Goal: Check status: Check status

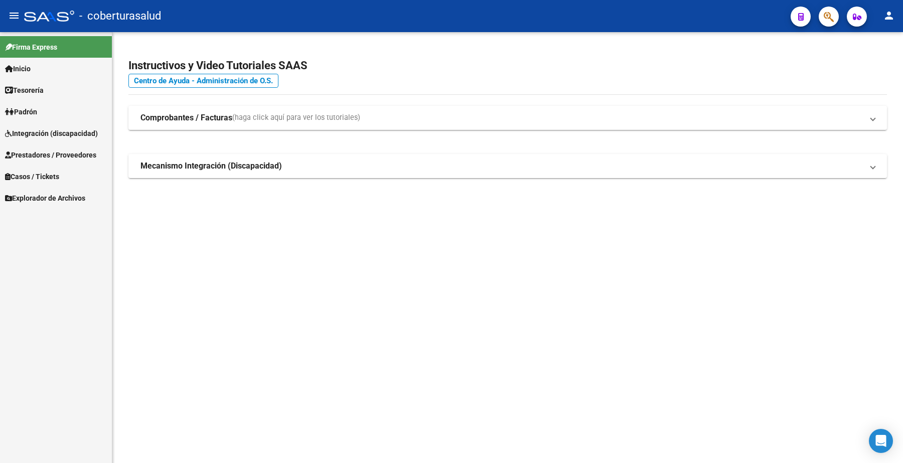
click at [57, 152] on span "Prestadores / Proveedores" at bounding box center [50, 154] width 91 height 11
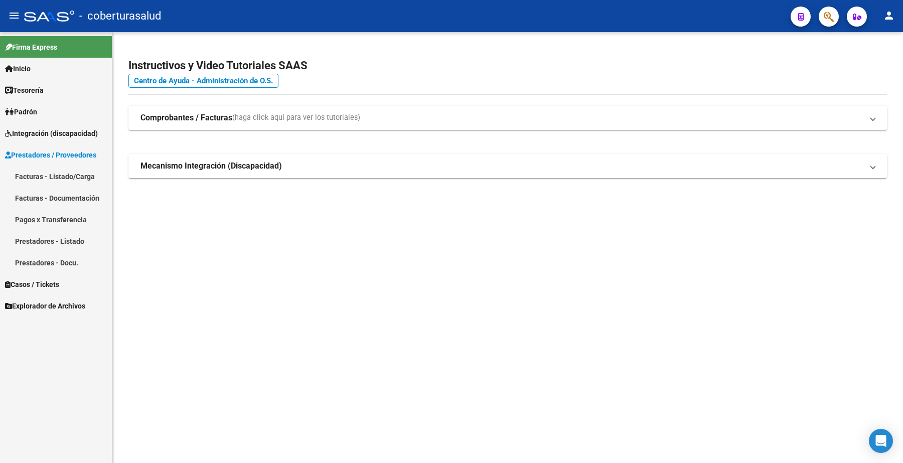
click at [64, 170] on link "Facturas - Listado/Carga" at bounding box center [56, 177] width 112 height 22
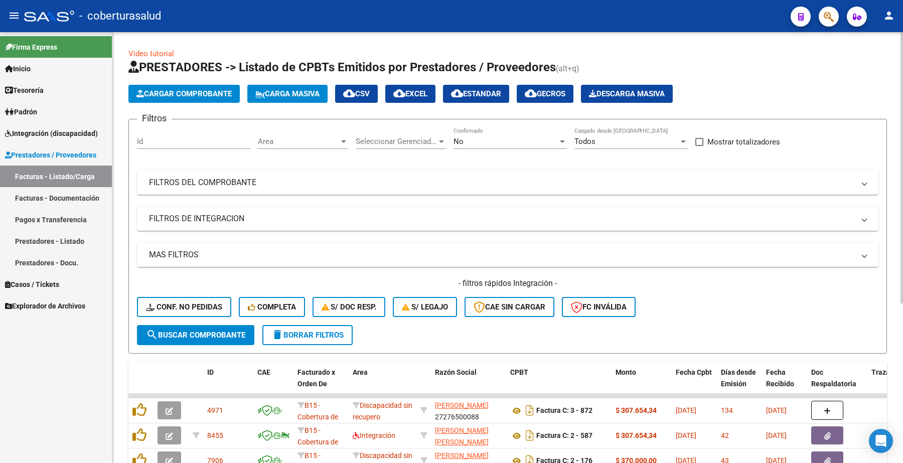
click at [196, 185] on mat-panel-title "FILTROS DEL COMPROBANTE" at bounding box center [501, 182] width 705 height 11
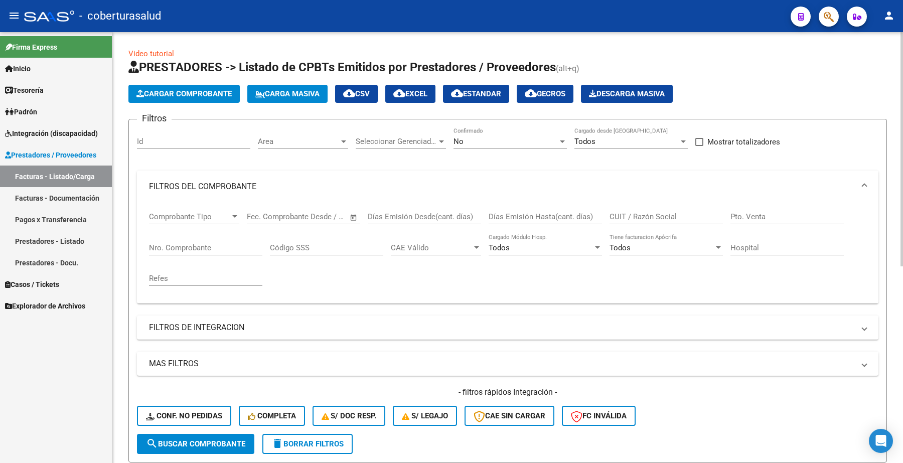
click at [633, 215] on input "CUIT / Razón Social" at bounding box center [666, 216] width 113 height 9
type input "23248551054"
click at [197, 249] on input "Nro. Comprobante" at bounding box center [205, 247] width 113 height 9
click at [206, 439] on span "search Buscar Comprobante" at bounding box center [195, 443] width 99 height 9
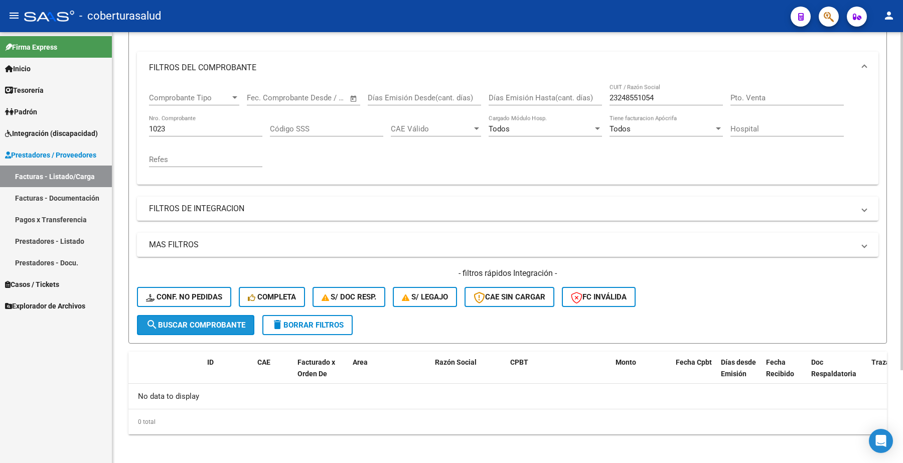
click at [216, 327] on button "search Buscar Comprobante" at bounding box center [195, 325] width 117 height 20
click at [216, 324] on span "search Buscar Comprobante" at bounding box center [195, 325] width 99 height 9
click at [175, 124] on input "1023" at bounding box center [205, 128] width 113 height 9
type input "1"
click at [221, 322] on span "search Buscar Comprobante" at bounding box center [195, 325] width 99 height 9
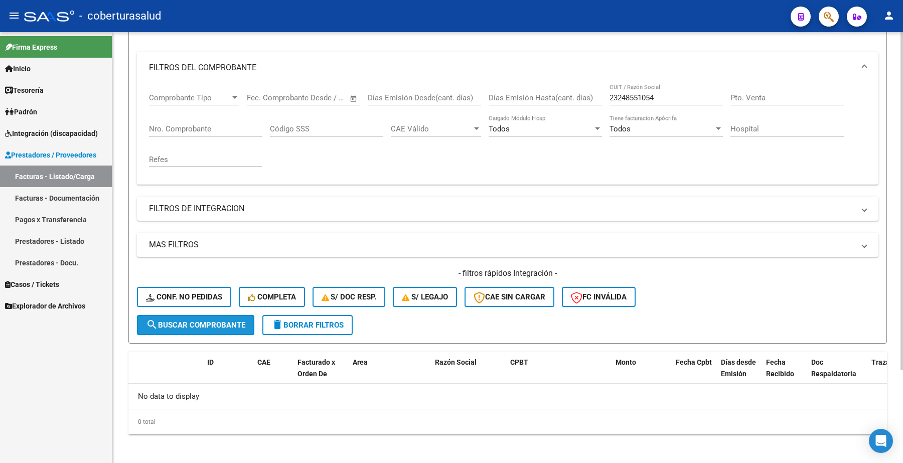
click at [217, 322] on span "search Buscar Comprobante" at bounding box center [195, 325] width 99 height 9
